Goal: Task Accomplishment & Management: Use online tool/utility

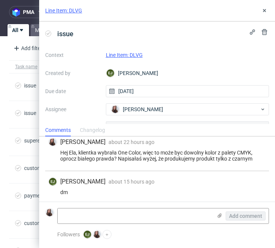
scroll to position [81, 0]
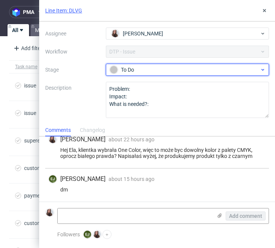
click at [188, 67] on div "To Do" at bounding box center [185, 70] width 150 height 8
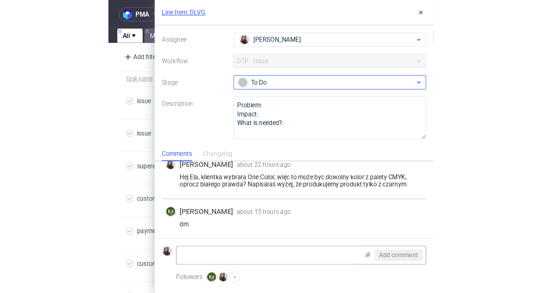
scroll to position [76, 0]
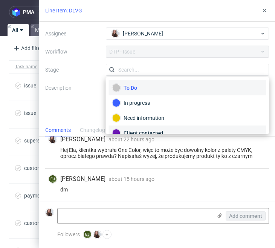
click at [156, 130] on div "Client contacted" at bounding box center [187, 133] width 151 height 8
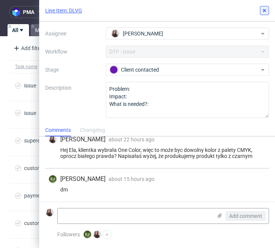
click at [263, 13] on icon at bounding box center [264, 11] width 6 height 6
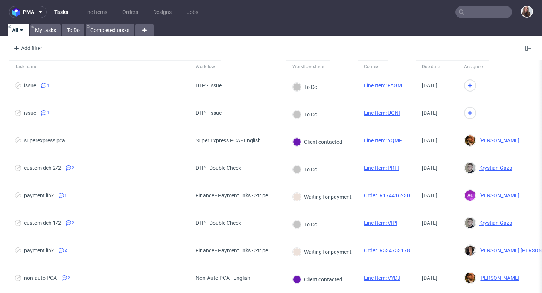
scroll to position [58, 0]
click at [44, 30] on link "My tasks" at bounding box center [46, 30] width 30 height 12
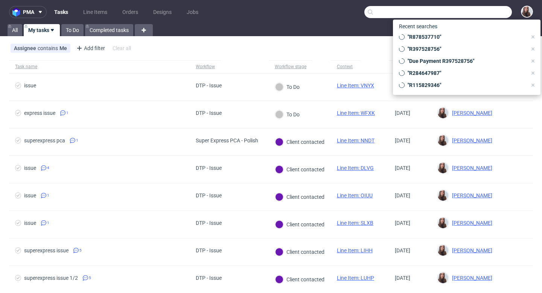
click at [275, 14] on input "text" at bounding box center [439, 12] width 148 height 12
paste input "R262134827"
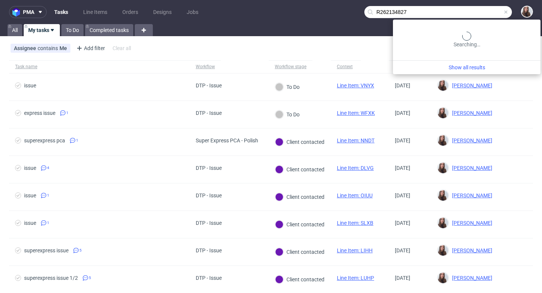
type input "R262134827"
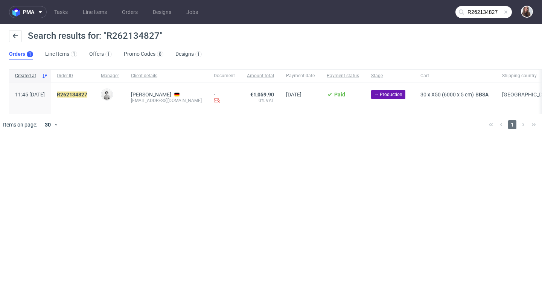
click at [95, 90] on div "R262134827" at bounding box center [73, 97] width 44 height 31
click at [87, 93] on mark "R262134827" at bounding box center [72, 95] width 31 height 6
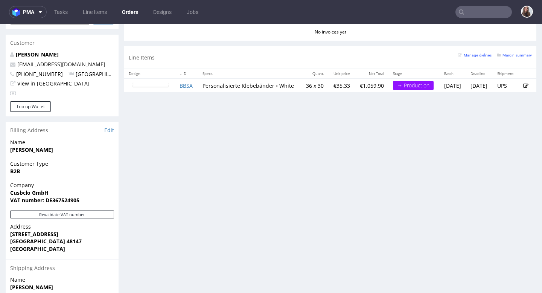
scroll to position [356, 0]
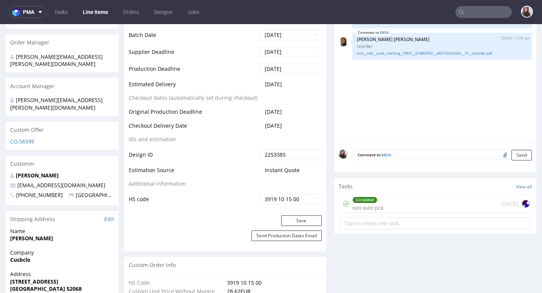
scroll to position [306, 0]
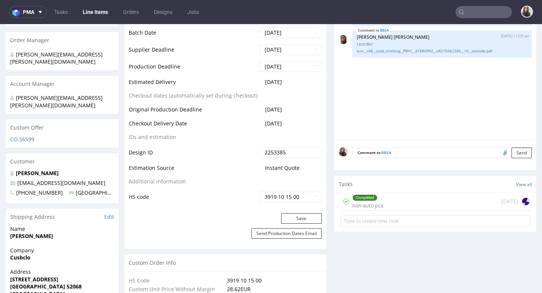
click at [275, 195] on div "Completed" at bounding box center [365, 198] width 24 height 6
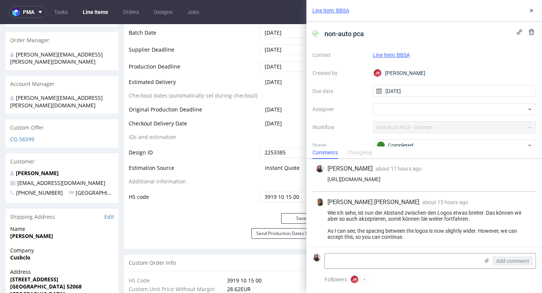
scroll to position [70, 0]
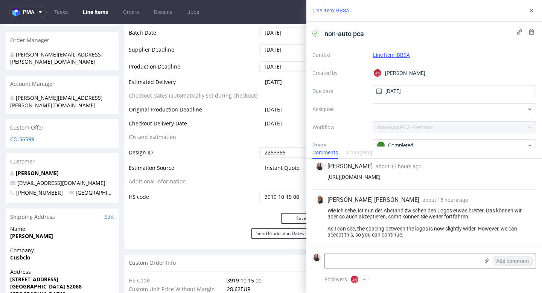
click at [275, 199] on img at bounding box center [320, 200] width 8 height 8
click at [275, 14] on button at bounding box center [531, 10] width 9 height 9
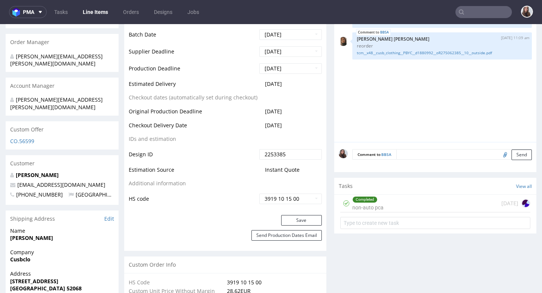
scroll to position [308, 0]
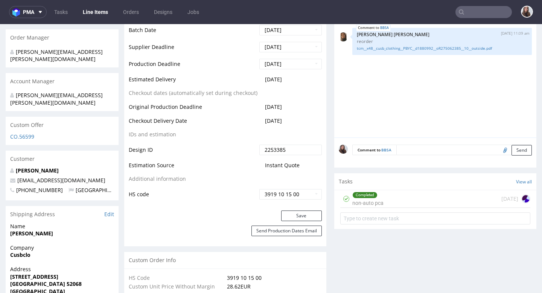
click at [275, 193] on div "Completed non-auto pca" at bounding box center [368, 198] width 31 height 17
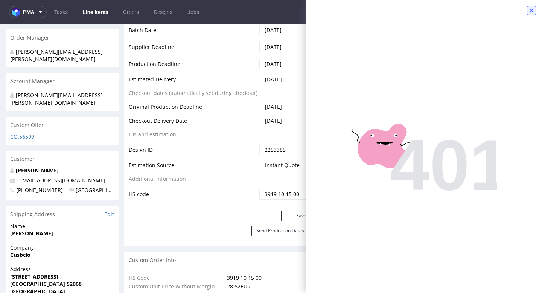
click at [275, 9] on icon at bounding box center [532, 11] width 6 height 6
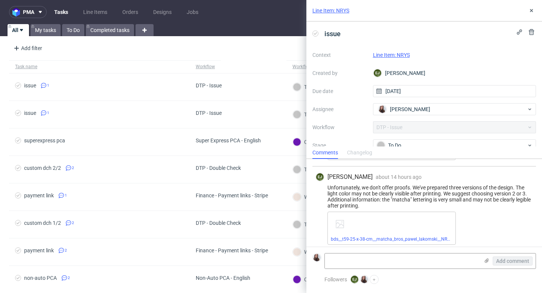
scroll to position [474, 0]
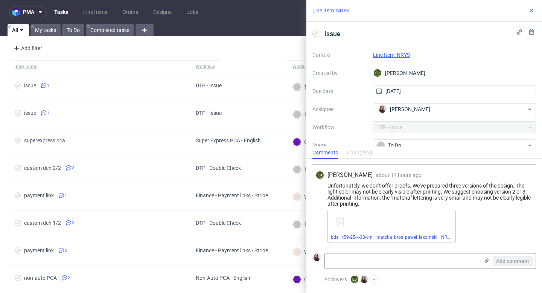
click at [275, 54] on link "Line Item: NRYS" at bounding box center [391, 55] width 37 height 6
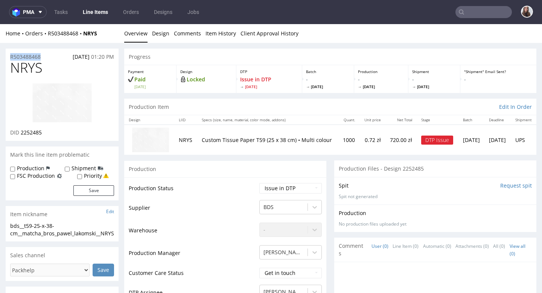
drag, startPoint x: 51, startPoint y: 58, endPoint x: 6, endPoint y: 57, distance: 44.8
click at [6, 57] on div "R503488468 24.08.2025 01:20 PM" at bounding box center [62, 55] width 113 height 12
copy p "R503488468"
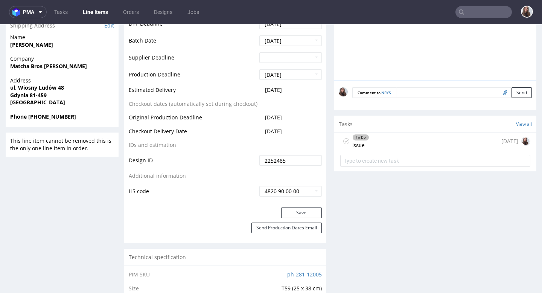
scroll to position [327, 0]
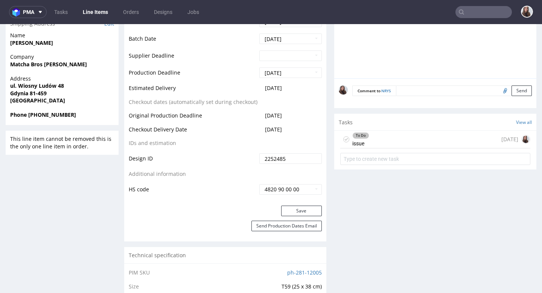
click at [360, 137] on div "To Do" at bounding box center [361, 136] width 16 height 6
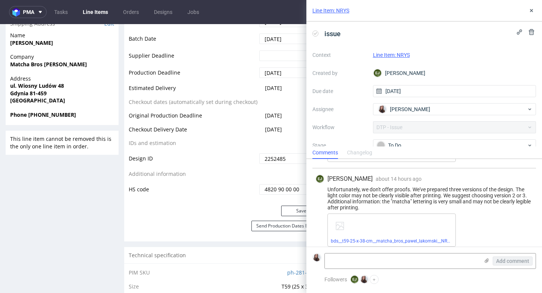
scroll to position [469, 0]
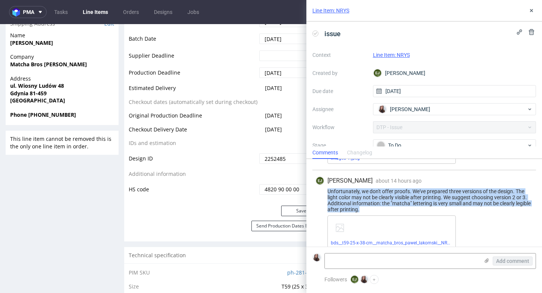
drag, startPoint x: 327, startPoint y: 189, endPoint x: 378, endPoint y: 209, distance: 54.4
click at [378, 209] on div "Unfortunately, we don't offer proofs. We've prepared three versions of the desi…" at bounding box center [425, 200] width 218 height 24
copy div "Unfortunately, we don't offer proofs. We've prepared three versions of the desi…"
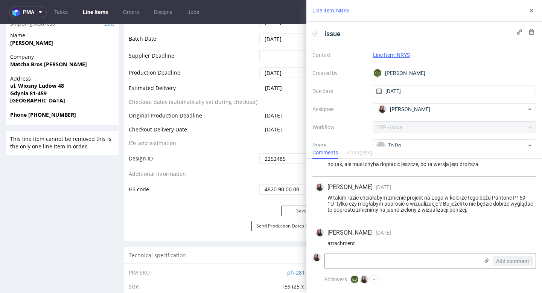
scroll to position [350, 0]
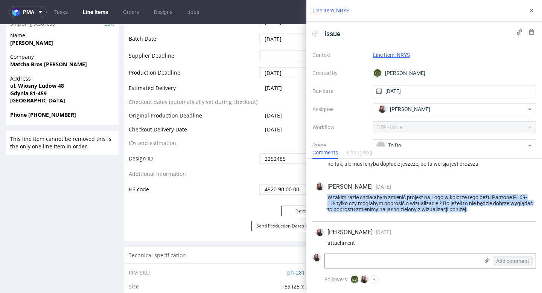
drag, startPoint x: 494, startPoint y: 210, endPoint x: 327, endPoint y: 195, distance: 167.5
click at [327, 195] on div "W takim razie chciałabym zmienić projekt na Logo w kolorze tego beżu Pantone P1…" at bounding box center [425, 203] width 218 height 18
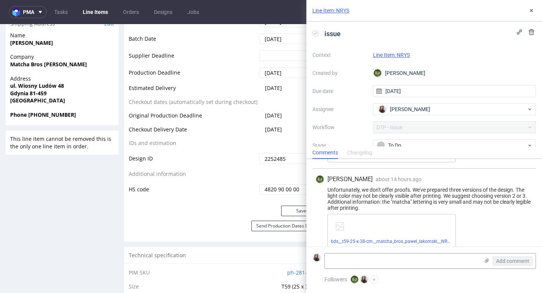
scroll to position [469, 0]
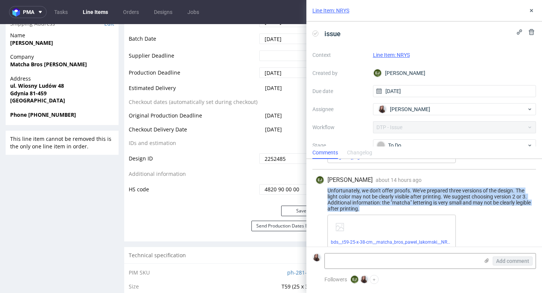
drag, startPoint x: 379, startPoint y: 208, endPoint x: 326, endPoint y: 191, distance: 55.4
click at [326, 191] on div "Unfortunately, we don't offer proofs. We've prepared three versions of the desi…" at bounding box center [425, 200] width 218 height 24
copy div "Unfortunately, we don't offer proofs. We've prepared three versions of the desi…"
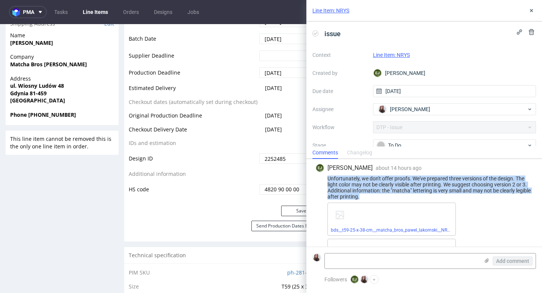
scroll to position [485, 0]
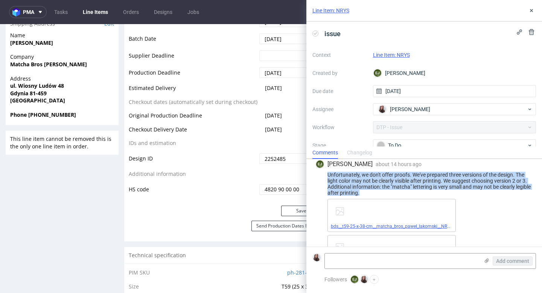
click at [389, 228] on link "bds__t59-25-x-38-cm__matcha_bros_pawel_lakomski__NRYS__d2252485__o2252485__oR50…" at bounding box center [441, 226] width 221 height 5
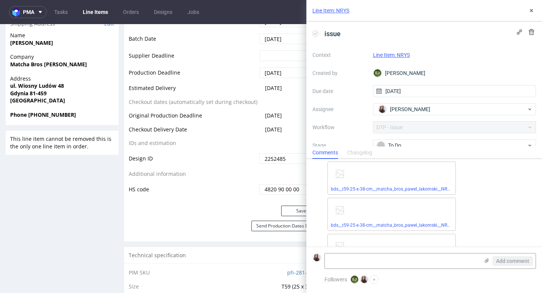
scroll to position [549, 0]
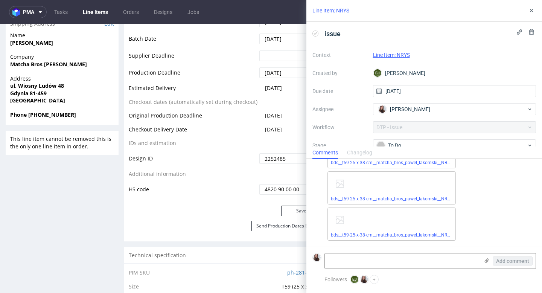
click at [392, 196] on span "bds__t59-25-x-38-cm__matcha_bros_pawel_lakomski__NRYS__d2252485__o2252485__oR50…" at bounding box center [392, 199] width 122 height 6
click at [413, 200] on link "bds__t59-25-x-38-cm__matcha_bros_pawel_lakomski__NRYS__d2252485__o2252485__oR50…" at bounding box center [441, 198] width 221 height 5
click at [391, 53] on link "Line Item: NRYS" at bounding box center [391, 55] width 37 height 6
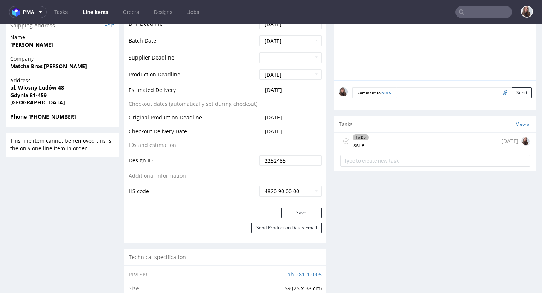
scroll to position [331, 0]
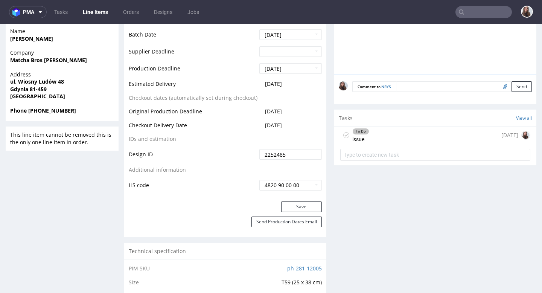
click at [394, 140] on div "To Do issue 9 days ago" at bounding box center [435, 136] width 190 height 18
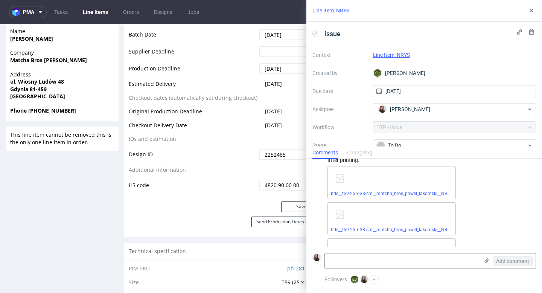
scroll to position [549, 0]
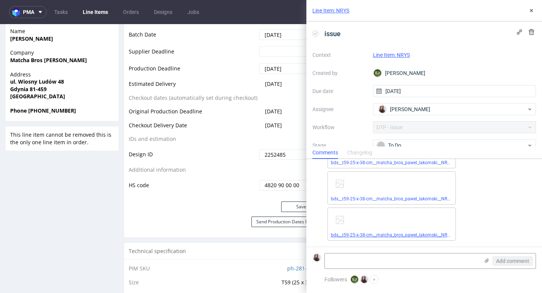
click at [367, 234] on link "bds__t59-25-x-38-cm__matcha_bros_pawel_lakomski__NRYS__d2252485__o2252485__oR50…" at bounding box center [441, 234] width 221 height 5
click at [359, 233] on link "bds__t59-25-x-38-cm__matcha_bros_pawel_lakomski__NRYS__d2252485__o2252485__oR50…" at bounding box center [441, 234] width 221 height 5
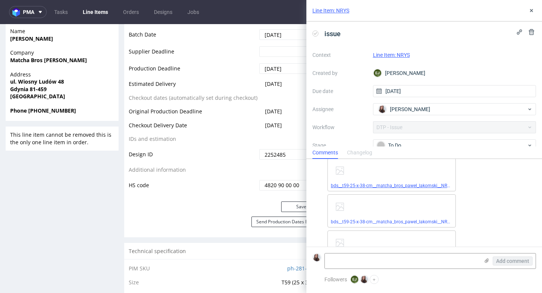
click at [355, 185] on link "bds__t59-25-x-38-cm__matcha_bros_pawel_lakomski__NRYS__d2252485__o2252485__oR50…" at bounding box center [441, 185] width 221 height 5
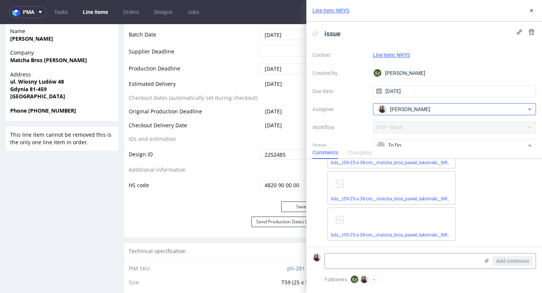
scroll to position [53, 0]
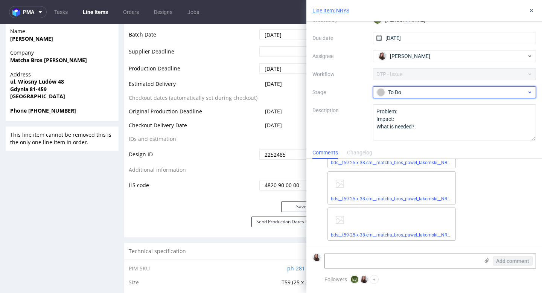
click at [445, 90] on div "To Do" at bounding box center [452, 92] width 150 height 8
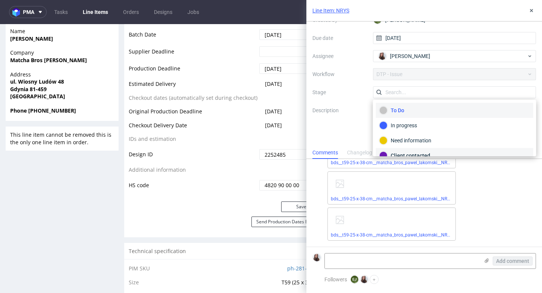
click at [421, 150] on div "Client contacted" at bounding box center [454, 155] width 157 height 15
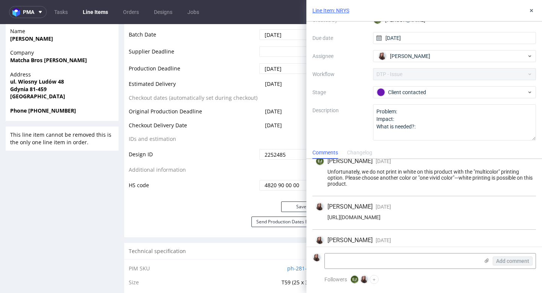
scroll to position [0, 0]
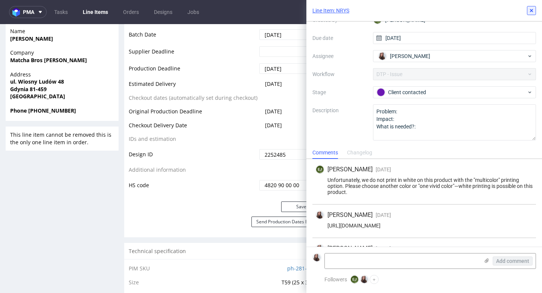
click at [533, 13] on icon at bounding box center [532, 11] width 6 height 6
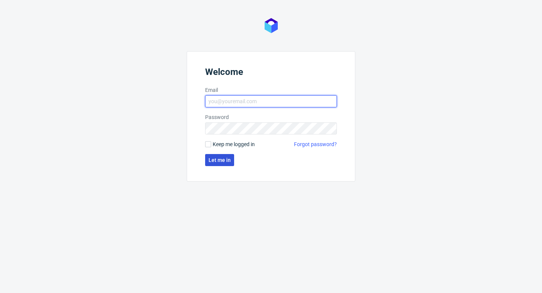
type input "[PERSON_NAME][EMAIL_ADDRESS][DOMAIN_NAME]"
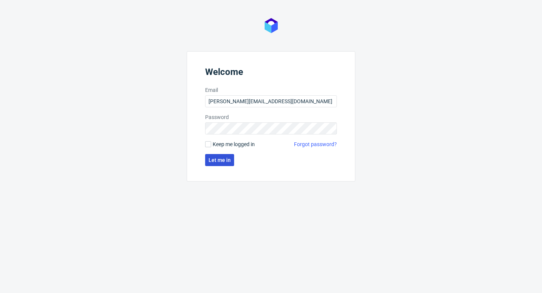
click at [220, 159] on span "Let me in" at bounding box center [220, 159] width 22 height 5
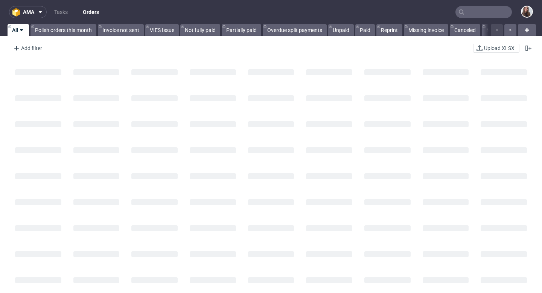
click at [473, 12] on input "text" at bounding box center [484, 12] width 56 height 12
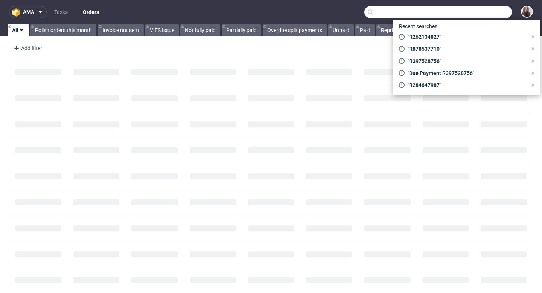
paste input "R297224432"
type input "R297224432"
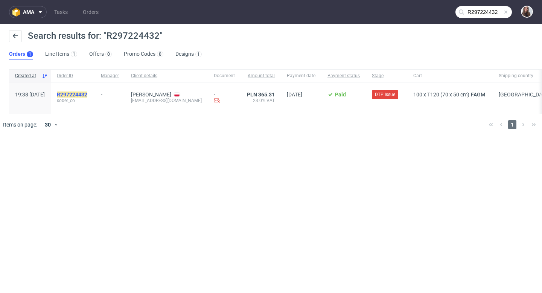
click at [87, 94] on mark "R297224432" at bounding box center [72, 95] width 31 height 6
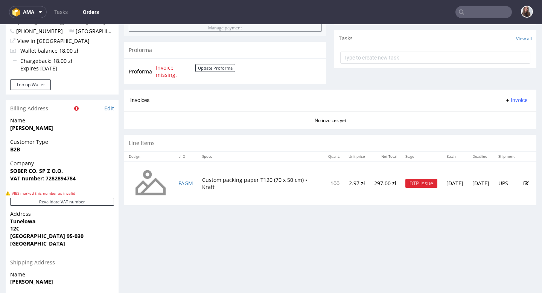
scroll to position [298, 0]
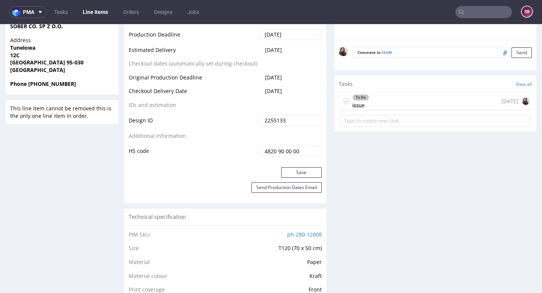
scroll to position [382, 0]
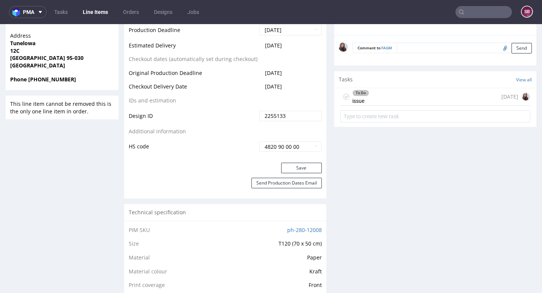
click at [376, 92] on div "To Do issue 1 day ago" at bounding box center [435, 97] width 190 height 18
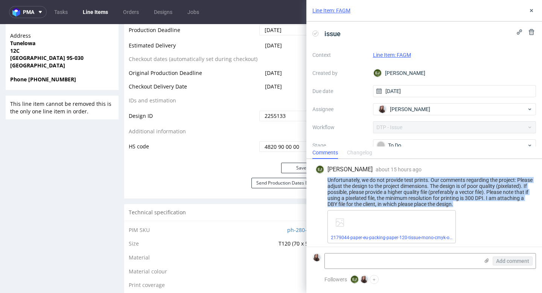
drag, startPoint x: 329, startPoint y: 179, endPoint x: 499, endPoint y: 204, distance: 172.0
click at [499, 204] on div "Unfortunately, we do not provide test prints. Our comments regarding the projec…" at bounding box center [425, 192] width 218 height 30
copy div "Unfortunately, we do not provide test prints. Our comments regarding the projec…"
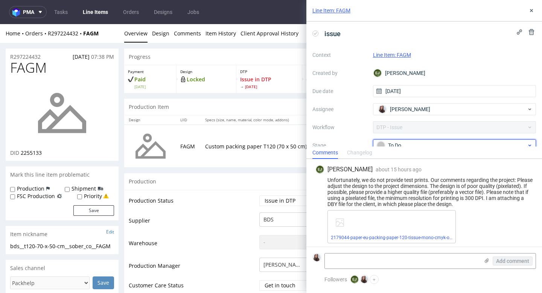
click at [409, 146] on div "To Do" at bounding box center [452, 145] width 150 height 8
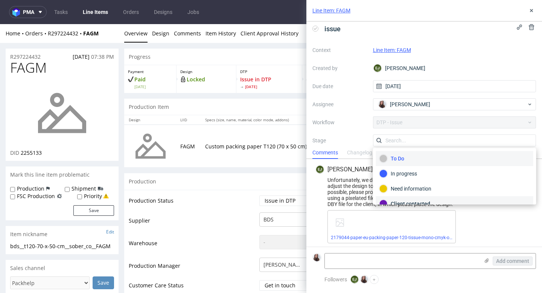
click at [405, 202] on div "Client contacted" at bounding box center [455, 204] width 151 height 8
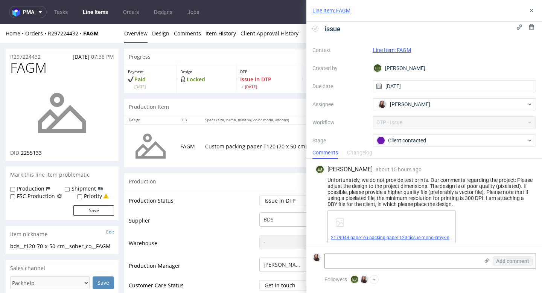
click at [430, 240] on link "2179044-paper-eu-packing-paper-120-tissue-mono-cmyk-one-side-none-1 (1).pdf" at bounding box center [412, 237] width 163 height 5
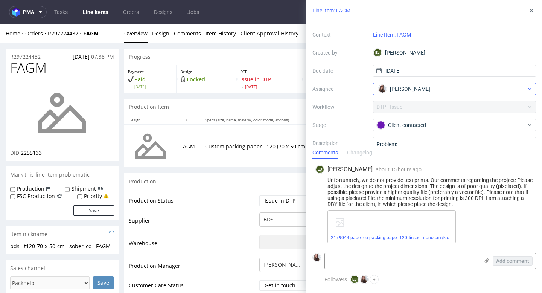
scroll to position [0, 0]
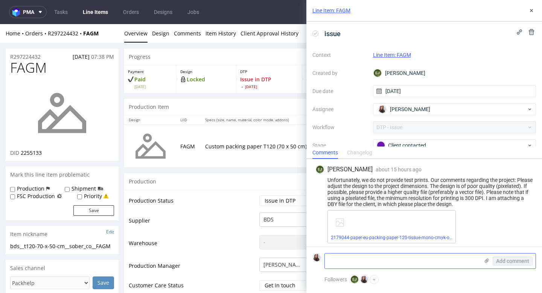
click at [365, 257] on textarea at bounding box center [402, 260] width 154 height 15
paste textarea "https://app-eu1.hubspot.com/contacts/25600958/record/0-5/218049212607/"
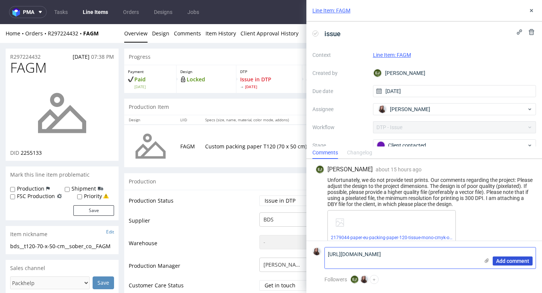
type textarea "https://app-eu1.hubspot.com/contacts/25600958/record/0-5/218049212607/"
click at [505, 260] on span "Add comment" at bounding box center [512, 260] width 33 height 5
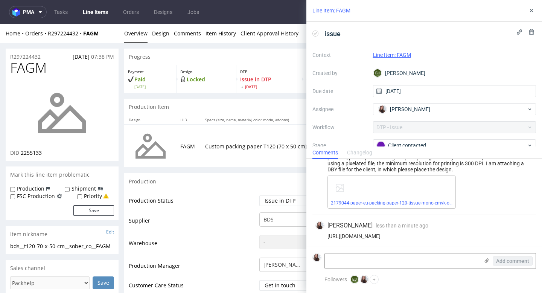
scroll to position [36, 0]
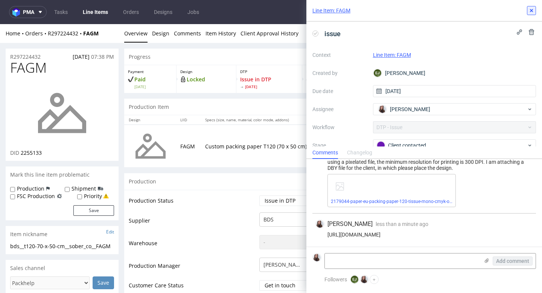
click at [531, 9] on icon at bounding box center [532, 11] width 6 height 6
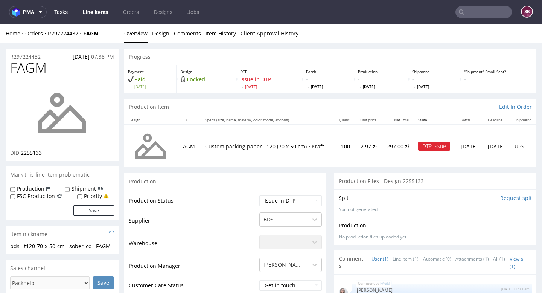
click at [66, 13] on link "Tasks" at bounding box center [61, 12] width 23 height 12
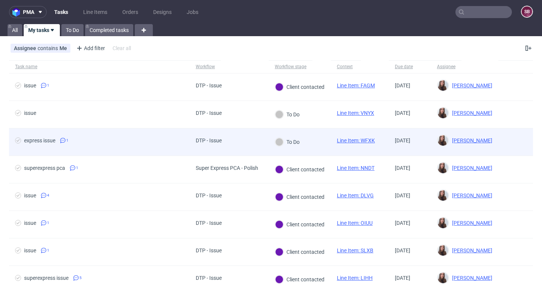
click at [353, 140] on link "Line Item: WFXK" at bounding box center [356, 140] width 38 height 6
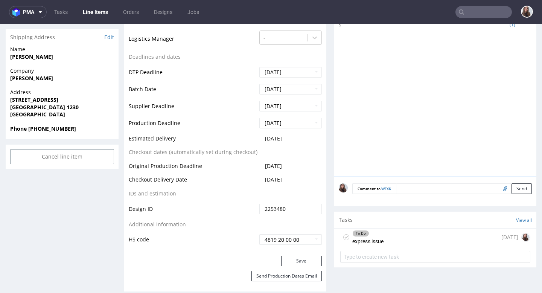
scroll to position [302, 0]
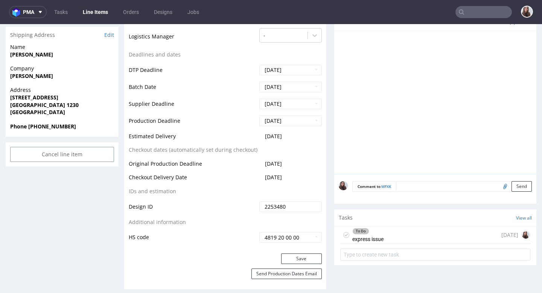
click at [371, 230] on div "To Do" at bounding box center [368, 231] width 31 height 6
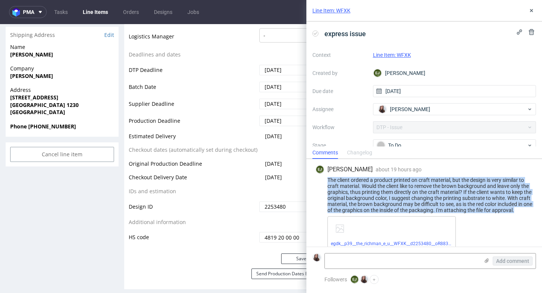
drag, startPoint x: 328, startPoint y: 179, endPoint x: 529, endPoint y: 211, distance: 203.5
click at [529, 211] on div "The client ordered a product printed on craft material, but the design is very …" at bounding box center [425, 195] width 218 height 36
copy div "The client ordered a product printed on craft material, but the design is very …"
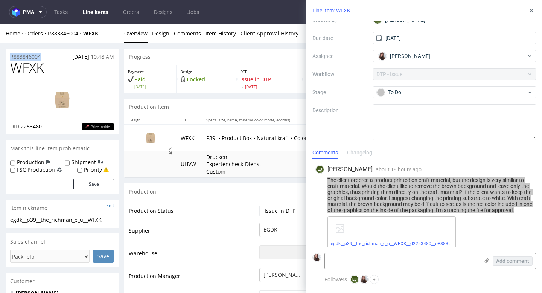
drag, startPoint x: 49, startPoint y: 56, endPoint x: 7, endPoint y: 56, distance: 42.2
click at [7, 56] on div "R883846004 [DATE] 10:48 AM" at bounding box center [62, 55] width 113 height 12
copy p "R883846004"
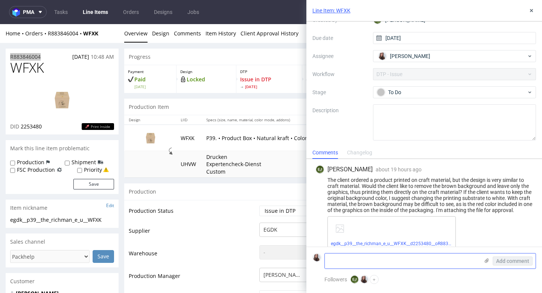
click at [353, 262] on textarea at bounding box center [402, 260] width 154 height 15
paste textarea "[URL][DOMAIN_NAME]"
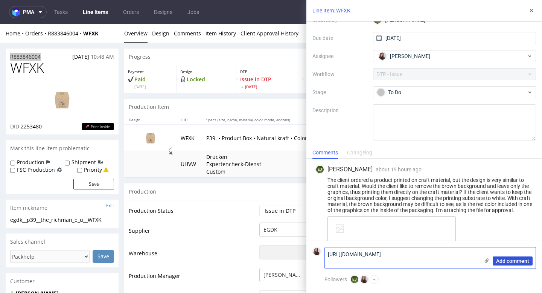
type textarea "[URL][DOMAIN_NAME]"
click at [505, 261] on span "Add comment" at bounding box center [512, 260] width 33 height 5
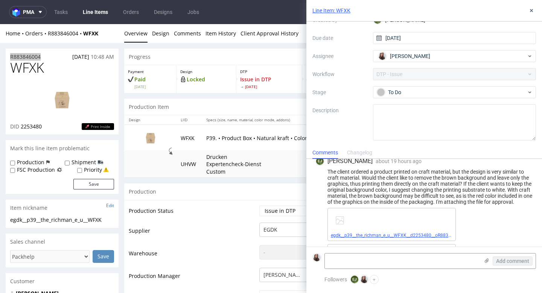
scroll to position [6, 0]
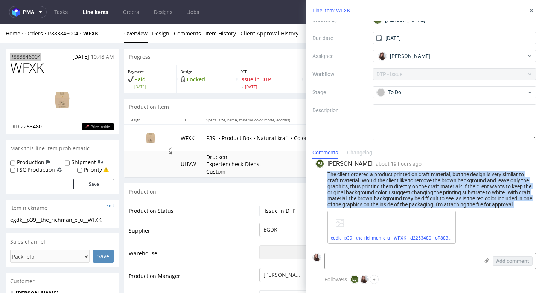
drag, startPoint x: 527, startPoint y: 205, endPoint x: 328, endPoint y: 173, distance: 201.1
click at [328, 173] on div "The client ordered a product printed on craft material, but the design is very …" at bounding box center [425, 189] width 218 height 36
copy div "The client ordered a product printed on craft material, but the design is very …"
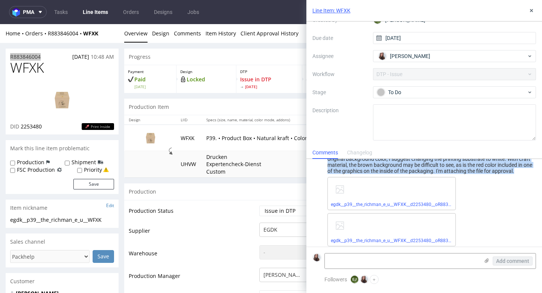
scroll to position [40, 0]
click at [385, 205] on link "egdk__p39__the_richman_e_u__WFXK__d2253480__oR883846004__outside.pdf" at bounding box center [411, 203] width 160 height 5
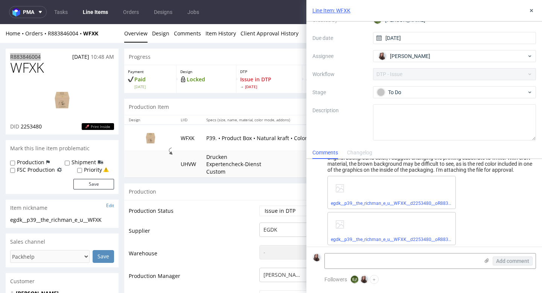
click at [366, 236] on div "egdk__p39__the_richman_e_u__WFXK__d2253480__oR883846004__inside.pdf" at bounding box center [392, 228] width 128 height 33
click at [367, 238] on link "egdk__p39__the_richman_e_u__WFXK__d2253480__oR883846004__inside.pdf" at bounding box center [409, 239] width 157 height 5
click at [419, 88] on div "To Do" at bounding box center [452, 92] width 150 height 8
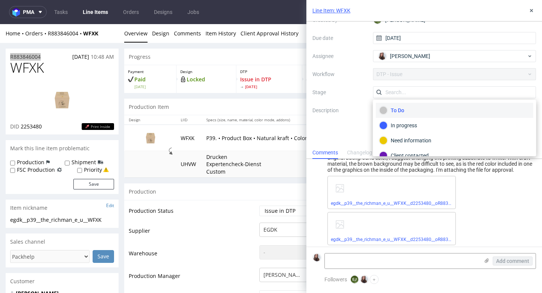
scroll to position [53, 0]
click at [408, 148] on div "Client contacted" at bounding box center [454, 155] width 157 height 15
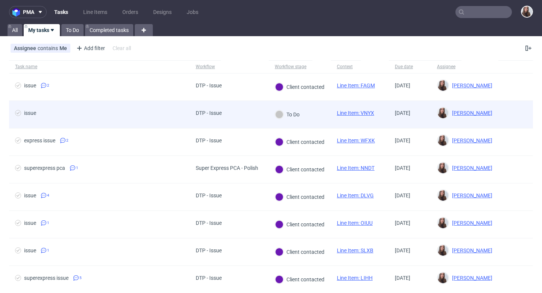
click at [310, 119] on div "To Do" at bounding box center [300, 114] width 62 height 27
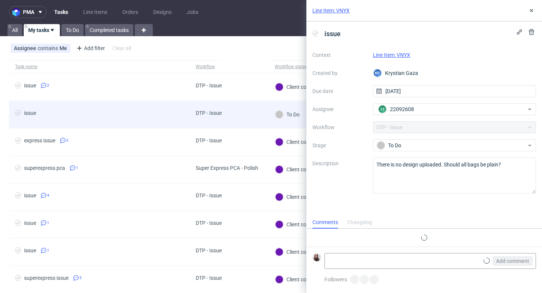
scroll to position [6, 0]
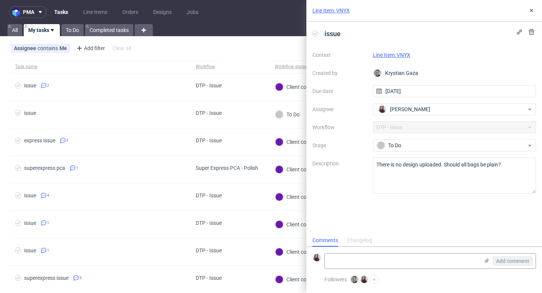
click at [405, 54] on link "Line Item: VNYX" at bounding box center [391, 55] width 37 height 6
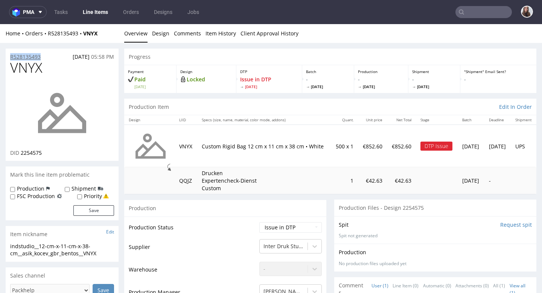
drag, startPoint x: 50, startPoint y: 54, endPoint x: 11, endPoint y: 54, distance: 39.9
click at [11, 54] on div "R528135493 [DATE] 05:58 PM" at bounding box center [62, 55] width 113 height 12
copy p "R528135493"
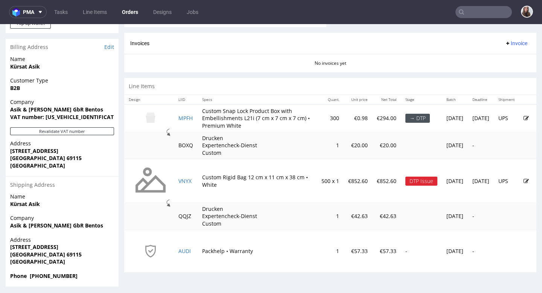
scroll to position [328, 0]
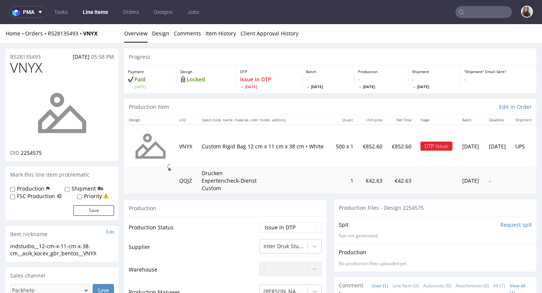
click at [244, 52] on div "Progress" at bounding box center [330, 57] width 412 height 17
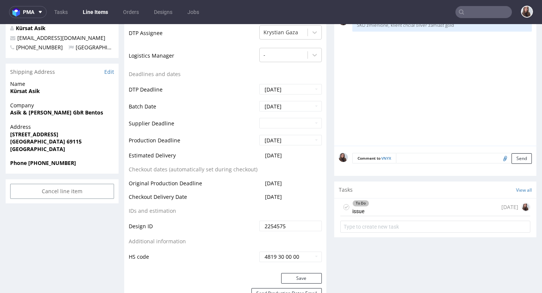
scroll to position [296, 0]
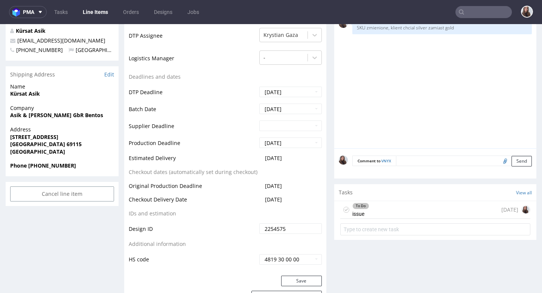
click at [359, 209] on div "To Do issue" at bounding box center [361, 209] width 17 height 17
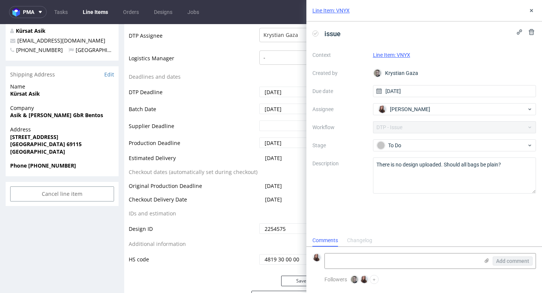
scroll to position [6, 0]
click at [357, 262] on textarea at bounding box center [402, 260] width 154 height 15
click at [486, 259] on icon at bounding box center [487, 261] width 6 height 6
click at [0, 0] on input "file" at bounding box center [0, 0] width 0 height 0
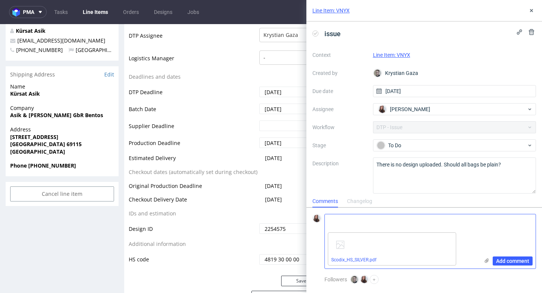
click at [395, 226] on textarea at bounding box center [402, 221] width 154 height 15
click at [391, 238] on div "Scodix_HS_SILVER.pdf" at bounding box center [392, 248] width 128 height 33
click at [453, 235] on icon at bounding box center [454, 234] width 5 height 5
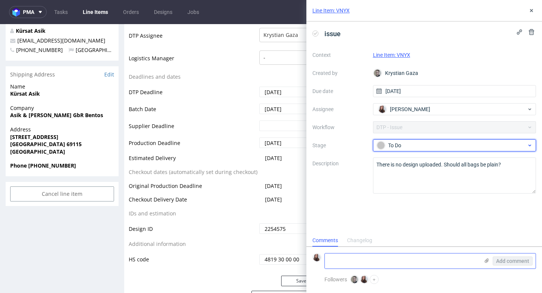
click at [397, 145] on div "To Do" at bounding box center [452, 145] width 150 height 8
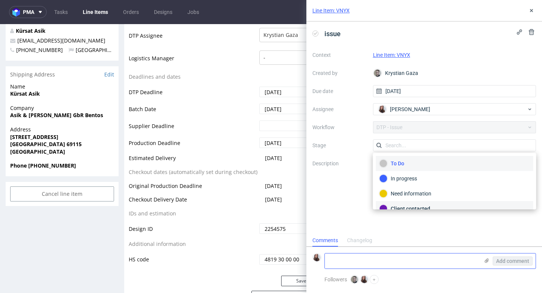
click at [401, 203] on div "Client contacted" at bounding box center [454, 208] width 157 height 15
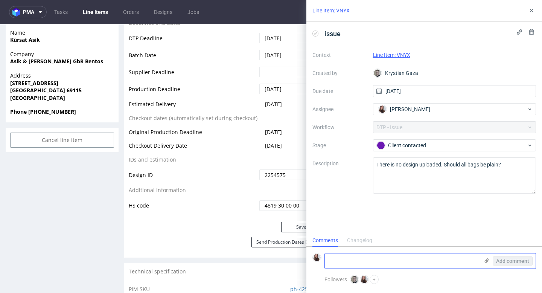
scroll to position [417, 0]
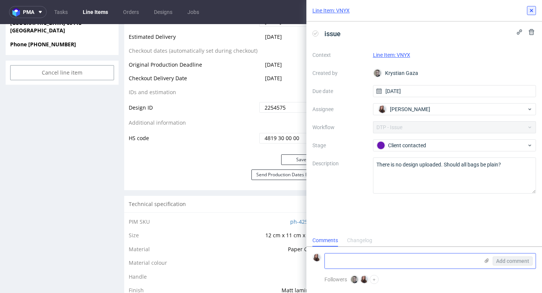
click at [535, 13] on button at bounding box center [531, 10] width 9 height 9
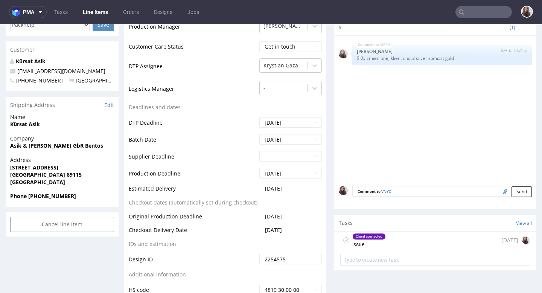
scroll to position [273, 0]
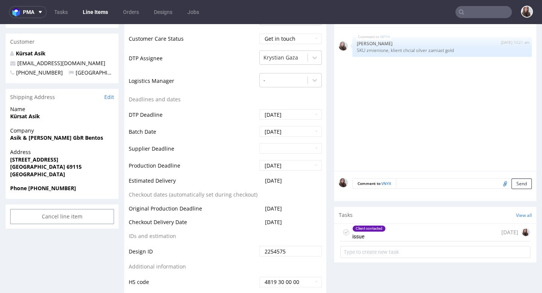
click at [378, 230] on div "Client contacted" at bounding box center [369, 229] width 33 height 6
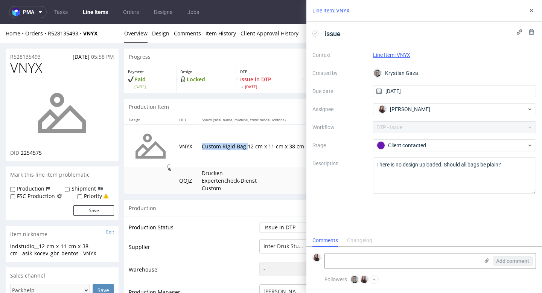
drag, startPoint x: 202, startPoint y: 141, endPoint x: 246, endPoint y: 142, distance: 44.1
click at [246, 143] on p "Custom Rigid Bag 12 cm x 11 cm x 38 cm • White" at bounding box center [264, 147] width 124 height 8
copy p "Custom Rigid Bag"
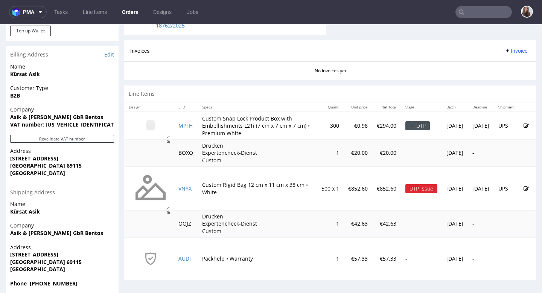
scroll to position [328, 0]
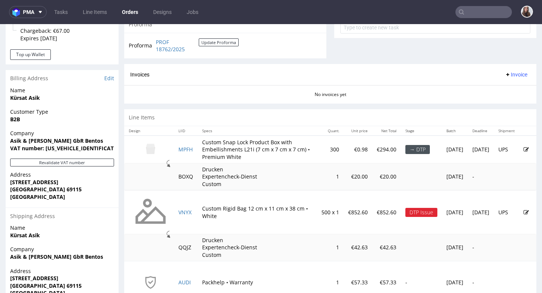
scroll to position [328, 0]
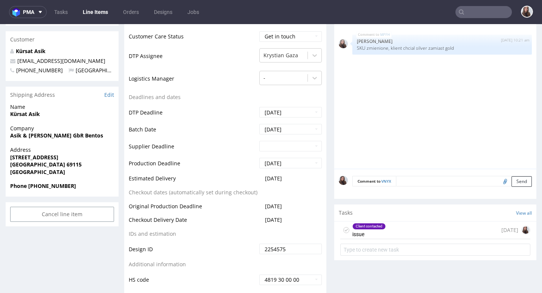
scroll to position [275, 0]
click at [386, 230] on div "Client contacted issue [DATE]" at bounding box center [435, 231] width 190 height 18
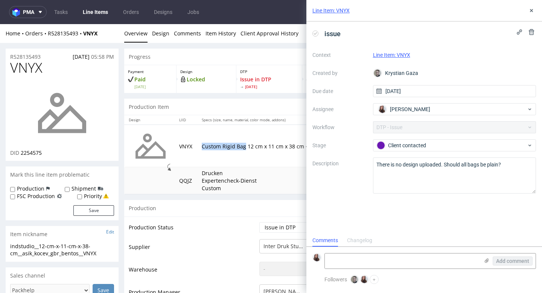
drag, startPoint x: 245, startPoint y: 142, endPoint x: 200, endPoint y: 141, distance: 45.2
click at [200, 141] on td "Custom Rigid Bag 12 cm x 11 cm x 38 cm • White" at bounding box center [263, 146] width 133 height 43
copy p "Custom Rigid Bag"
click at [341, 260] on textarea at bounding box center [402, 260] width 154 height 15
paste textarea "[URL][DOMAIN_NAME]"
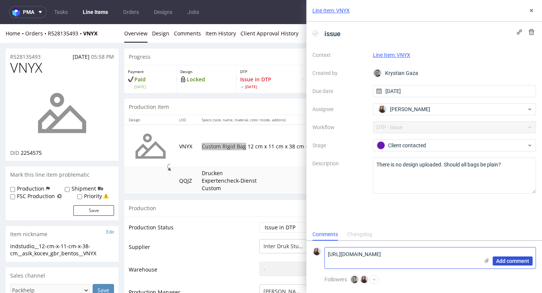
type textarea "[URL][DOMAIN_NAME]"
click at [512, 263] on span "Add comment" at bounding box center [512, 260] width 33 height 5
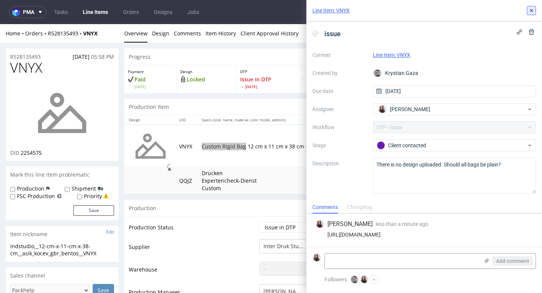
click at [531, 11] on use at bounding box center [531, 10] width 3 height 3
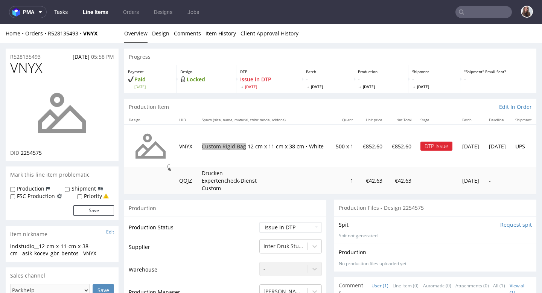
click at [58, 9] on link "Tasks" at bounding box center [61, 12] width 23 height 12
